Goal: Find specific page/section: Find specific page/section

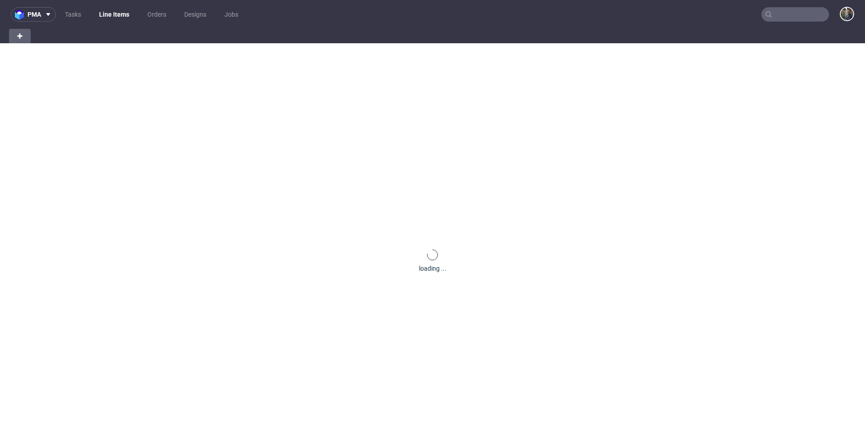
click at [793, 8] on input "text" at bounding box center [795, 14] width 68 height 14
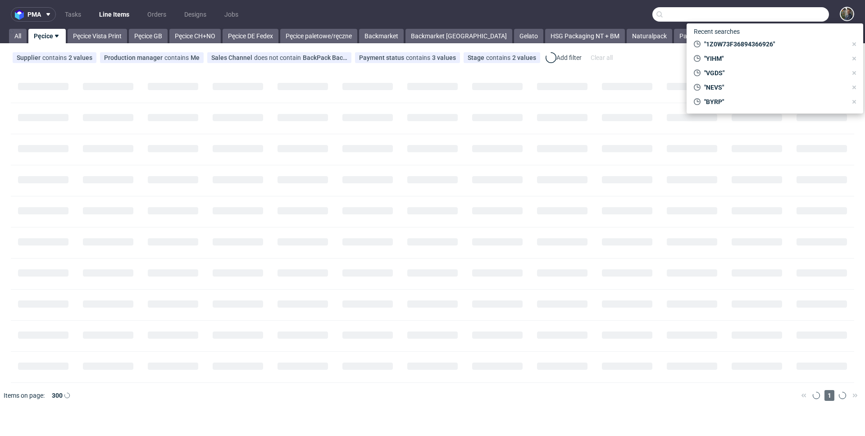
paste input "MTPQ"
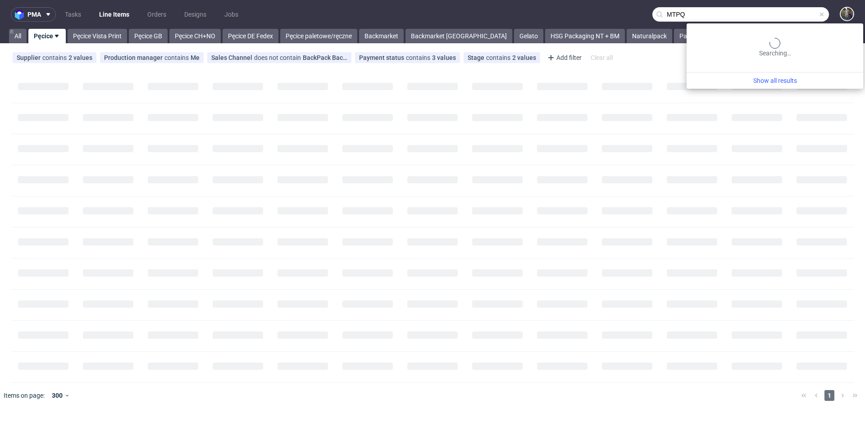
type input "MTPQ"
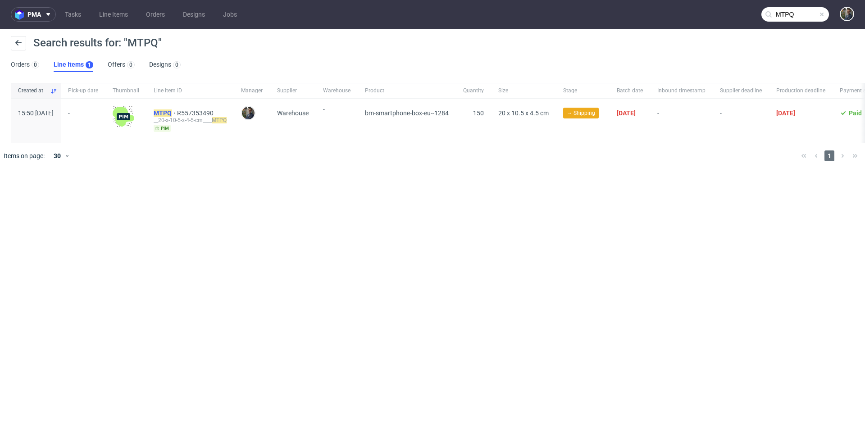
click at [172, 111] on mark "MTPQ" at bounding box center [163, 112] width 18 height 7
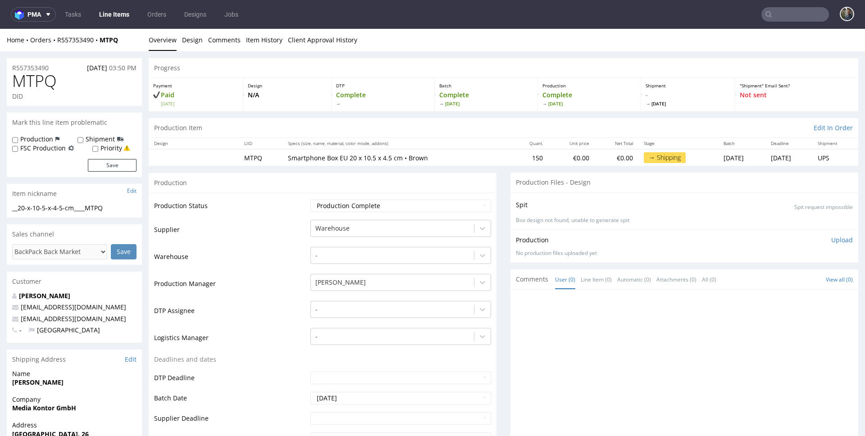
click at [125, 14] on link "Line Items" at bounding box center [114, 14] width 41 height 14
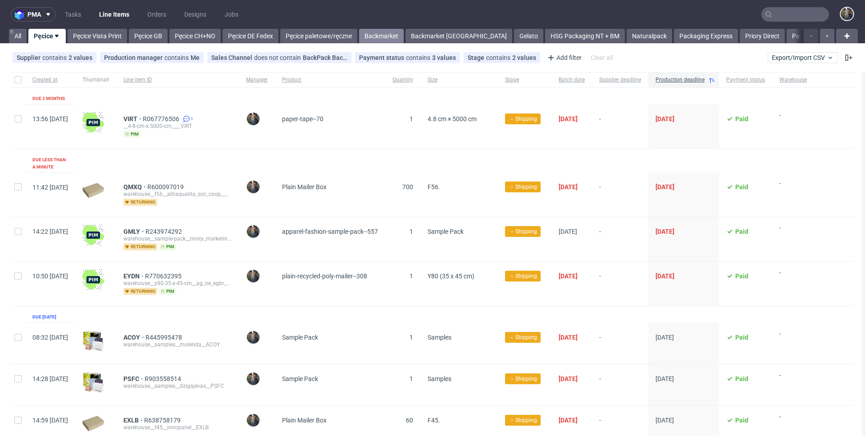
click at [376, 36] on link "Backmarket" at bounding box center [381, 36] width 45 height 14
click at [73, 17] on link "Tasks" at bounding box center [72, 14] width 27 height 14
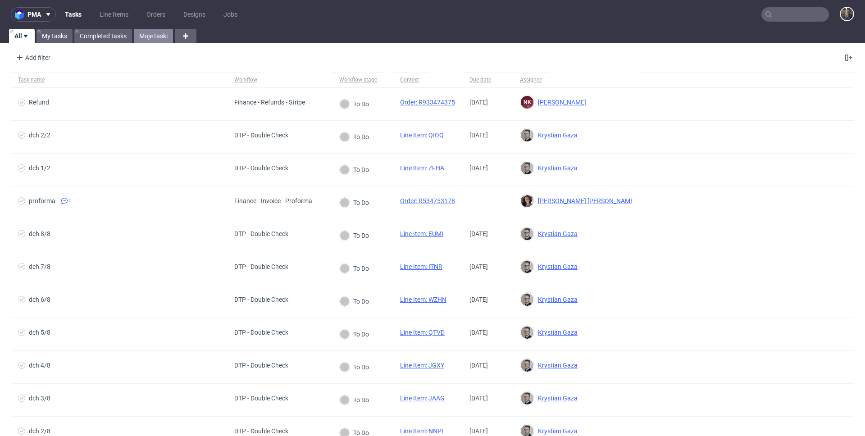
click at [159, 35] on link "Moje taski" at bounding box center [153, 36] width 39 height 14
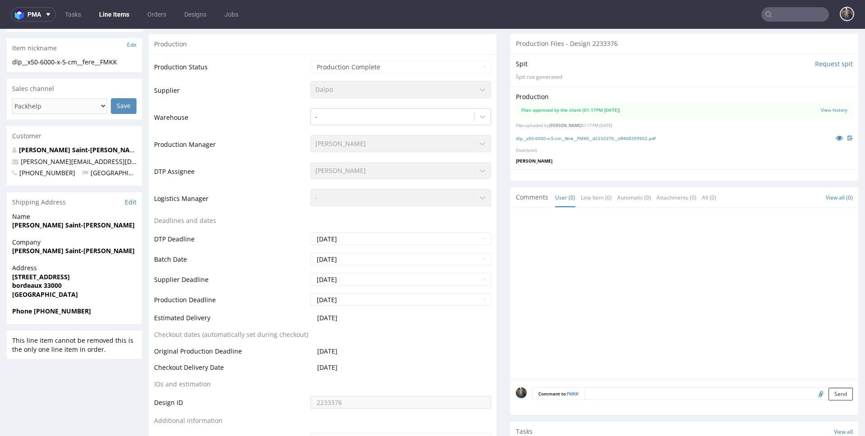
scroll to position [173, 0]
